Goal: Task Accomplishment & Management: Manage account settings

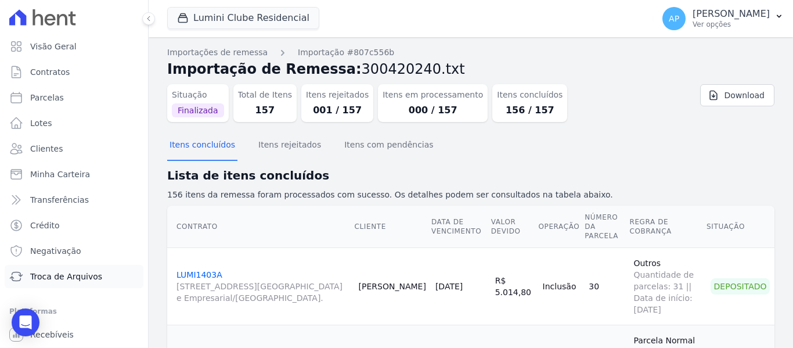
click at [82, 274] on span "Troca de Arquivos" at bounding box center [66, 277] width 72 height 12
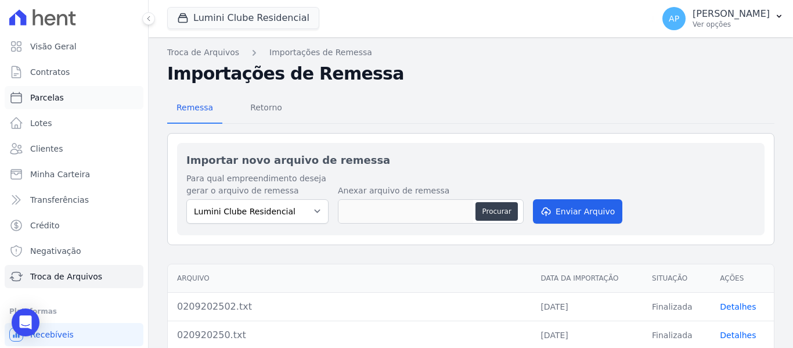
click at [63, 104] on link "Parcelas" at bounding box center [74, 97] width 139 height 23
click at [220, 19] on button "Lumini Clube Residencial" at bounding box center [243, 18] width 152 height 22
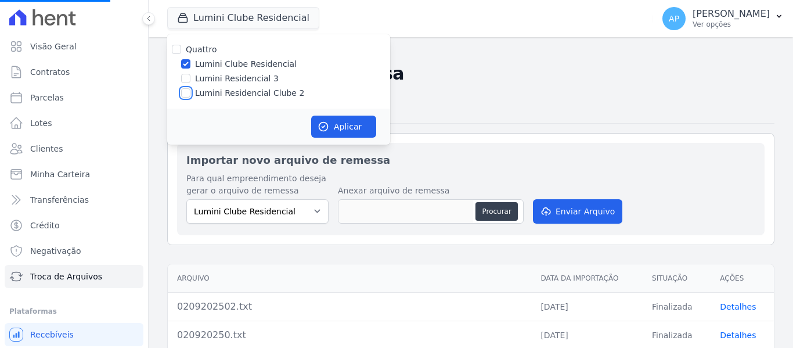
click at [186, 94] on input "Lumini Residencial Clube 2" at bounding box center [185, 92] width 9 height 9
checkbox input "true"
select select
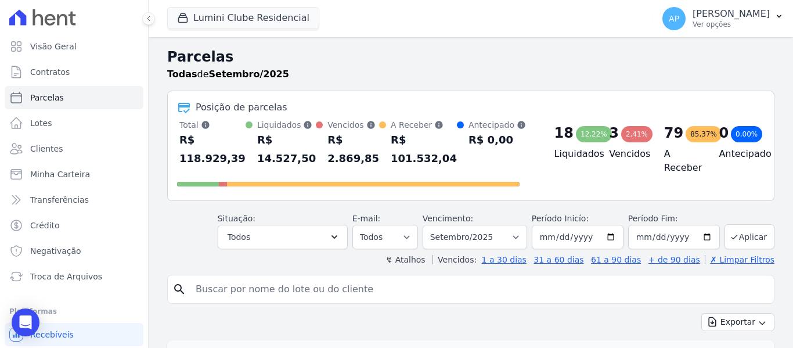
click at [187, 62] on h2 "Parcelas" at bounding box center [470, 56] width 607 height 21
click at [216, 27] on button "Lumini Clube Residencial" at bounding box center [243, 18] width 152 height 22
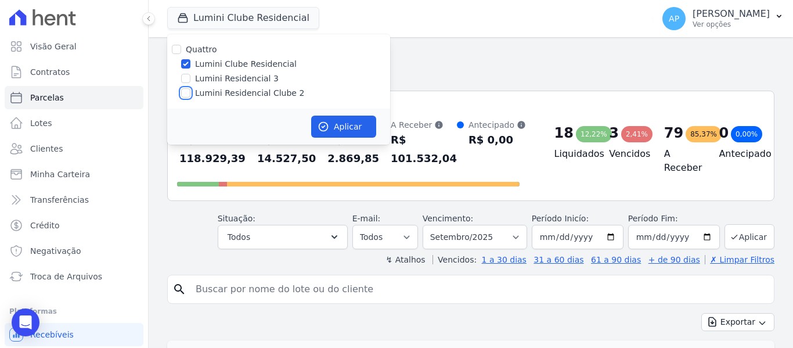
click at [188, 89] on input "Lumini Residencial Clube 2" at bounding box center [185, 92] width 9 height 9
checkbox input "true"
click at [181, 56] on div "Quattro Lumini Clube Residencial Lumini Residencial 3 Lumini Residencial Clube 2" at bounding box center [278, 71] width 223 height 74
click at [183, 62] on input "Lumini Clube Residencial" at bounding box center [185, 63] width 9 height 9
checkbox input "false"
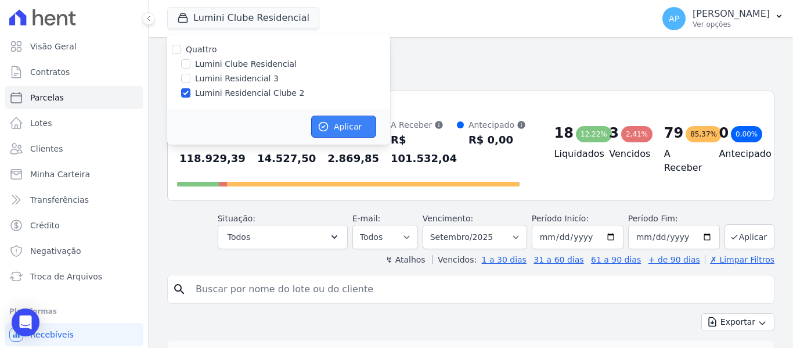
click at [362, 128] on button "Aplicar" at bounding box center [343, 127] width 65 height 22
click at [280, 292] on input "search" at bounding box center [479, 289] width 581 height 23
select select
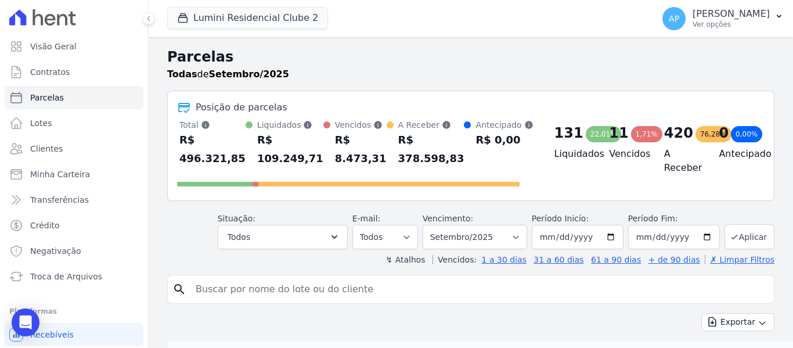
click at [369, 279] on input "search" at bounding box center [479, 289] width 581 height 23
paste input "1001C"
type input "1001C"
select select
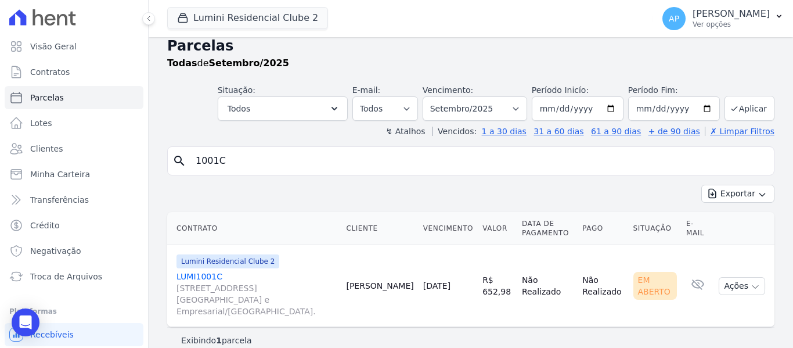
scroll to position [14, 0]
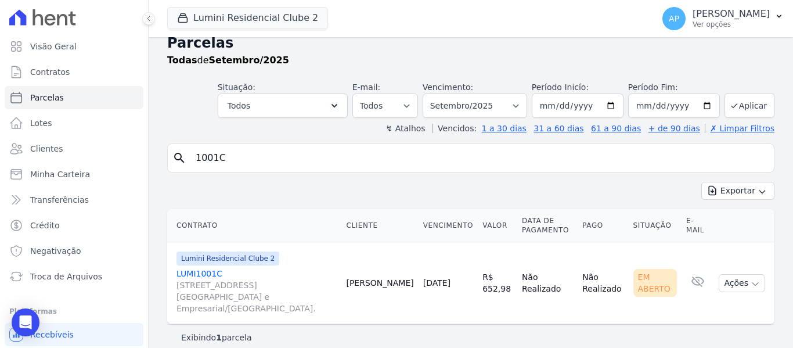
click at [210, 276] on link "LUMI1001C [STREET_ADDRESS][GEOGRAPHIC_DATA] e Empresarial/[GEOGRAPHIC_DATA]." at bounding box center [257, 291] width 160 height 46
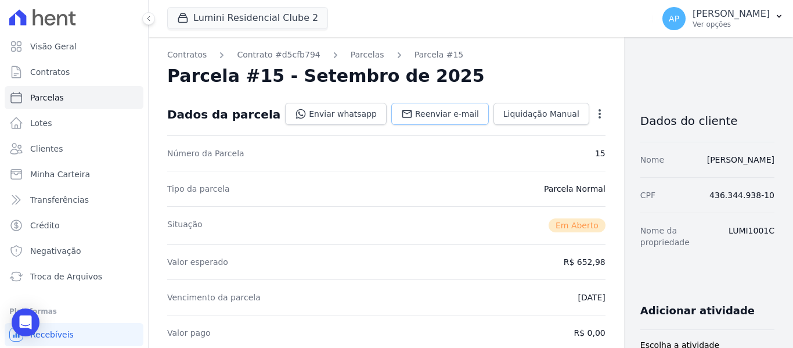
click at [415, 116] on span "Reenviar e-mail" at bounding box center [447, 114] width 64 height 12
